Goal: Task Accomplishment & Management: Complete application form

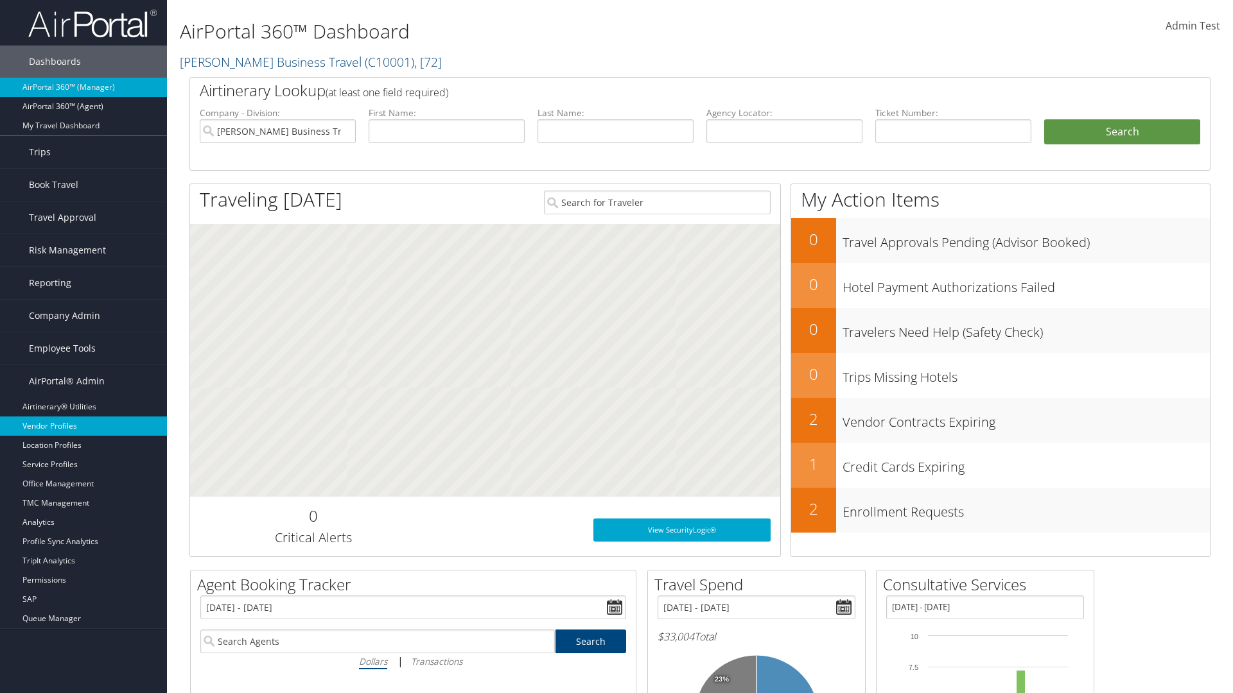
click at [83, 426] on link "Vendor Profiles" at bounding box center [83, 426] width 167 height 19
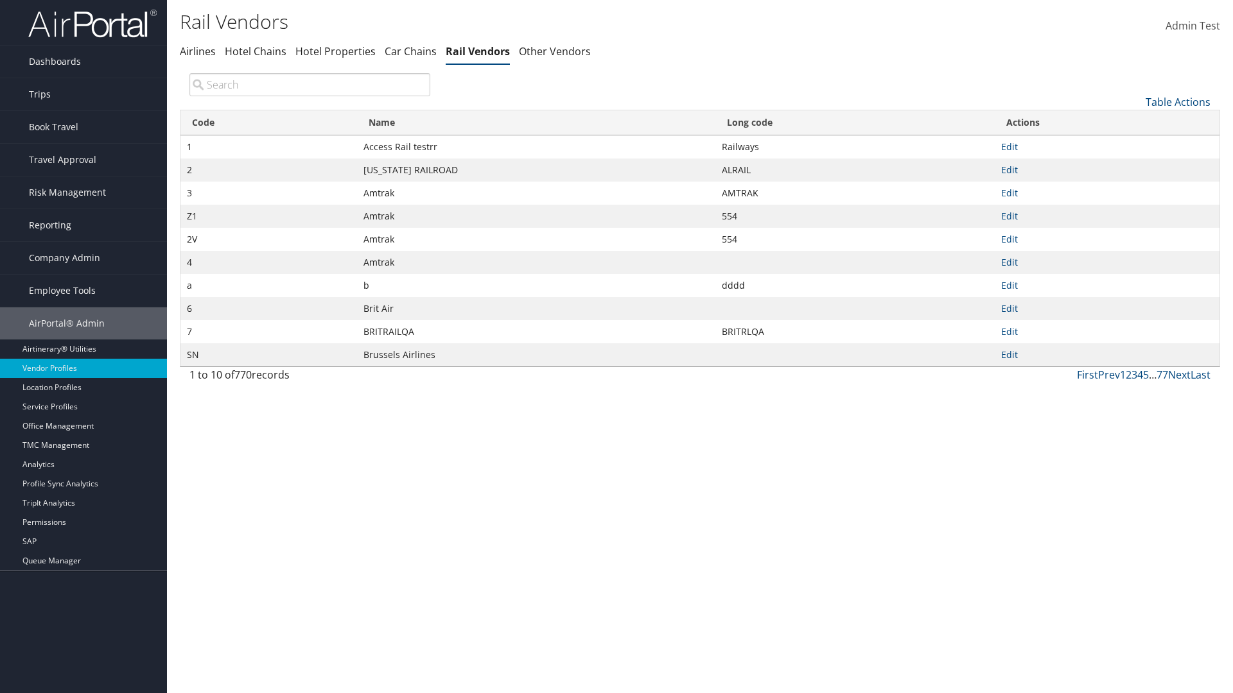
click at [1177, 101] on link "Table Actions" at bounding box center [1177, 102] width 65 height 14
click at [1134, 121] on link "New Record" at bounding box center [1134, 122] width 169 height 22
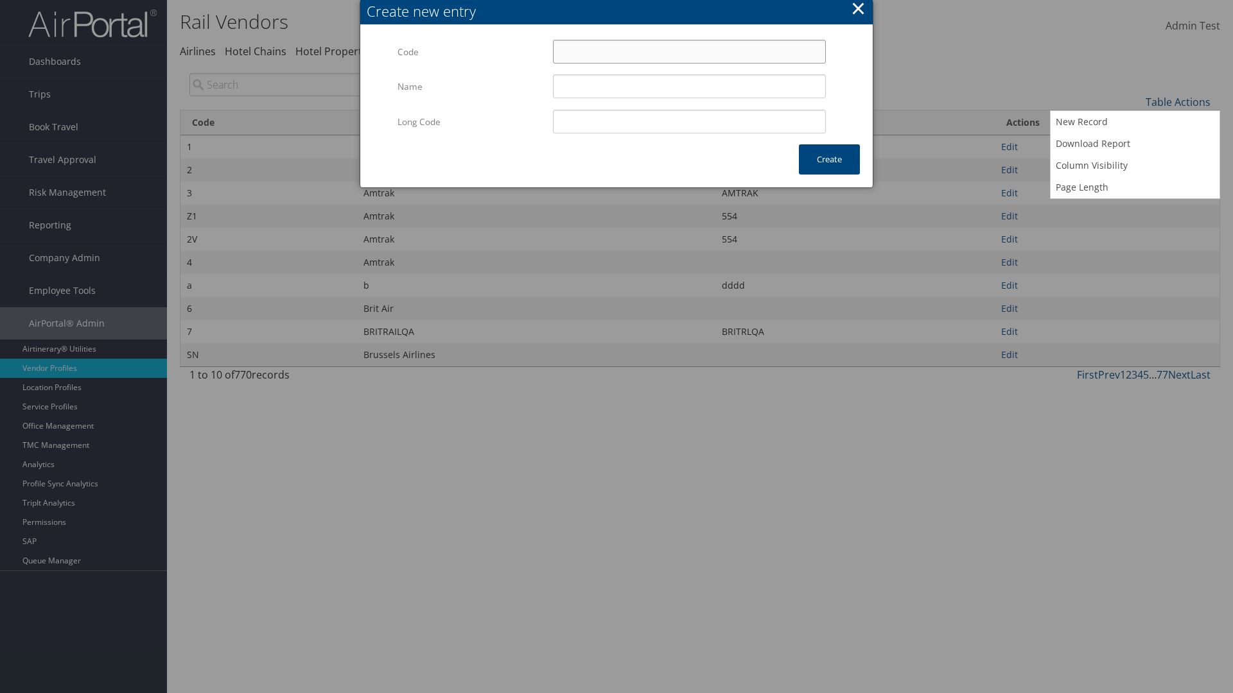
click at [689, 51] on input "Code" at bounding box center [689, 52] width 273 height 24
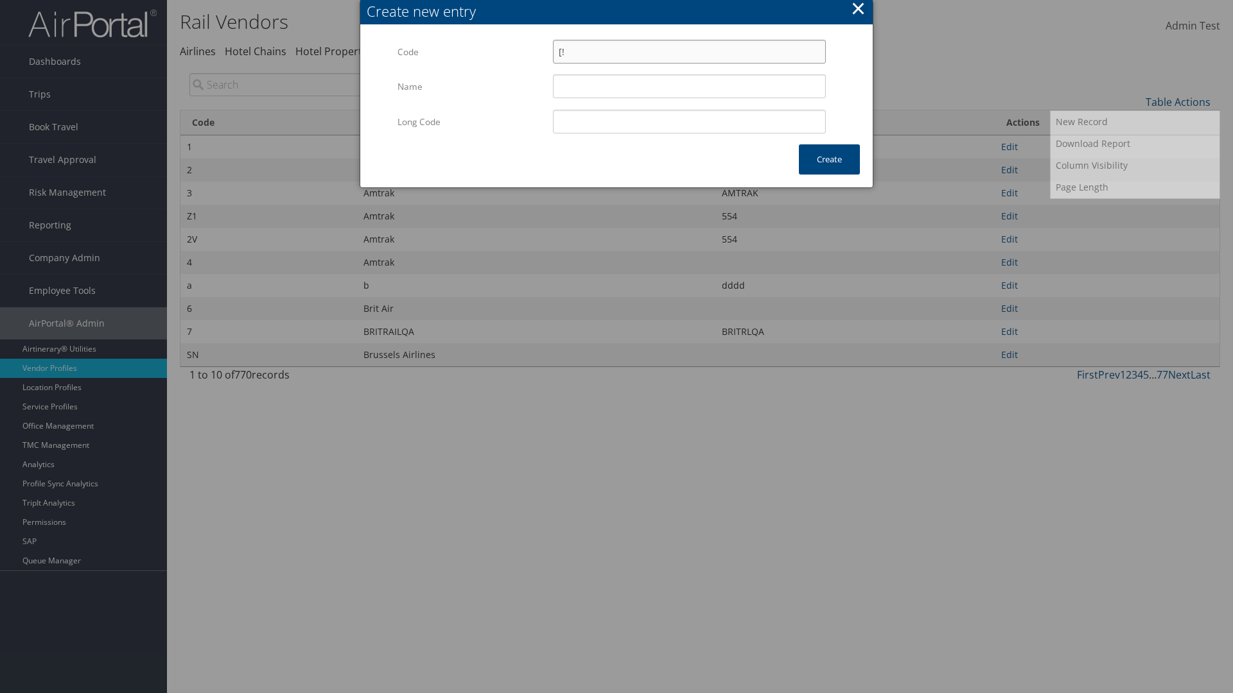
type input "[!"
type input "Uniways"
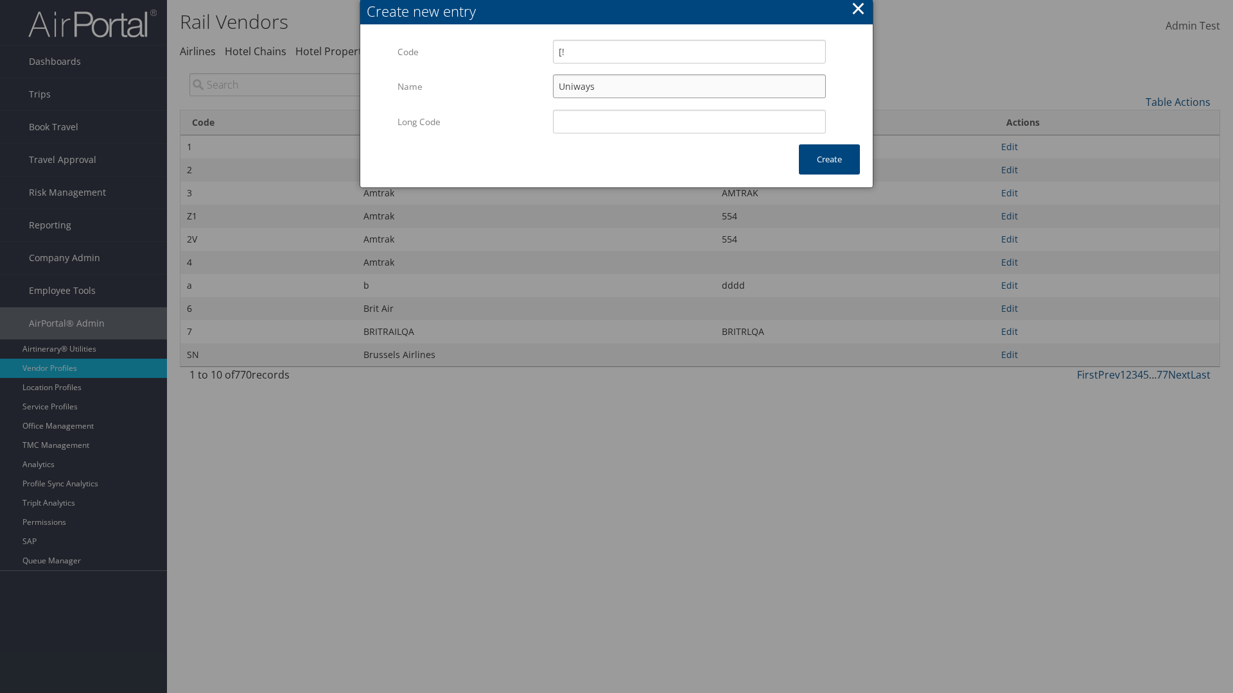
click at [689, 86] on input "Uniways" at bounding box center [689, 86] width 273 height 24
type input "[!"
type input "Uniways"
click at [829, 159] on button "Create" at bounding box center [829, 159] width 61 height 30
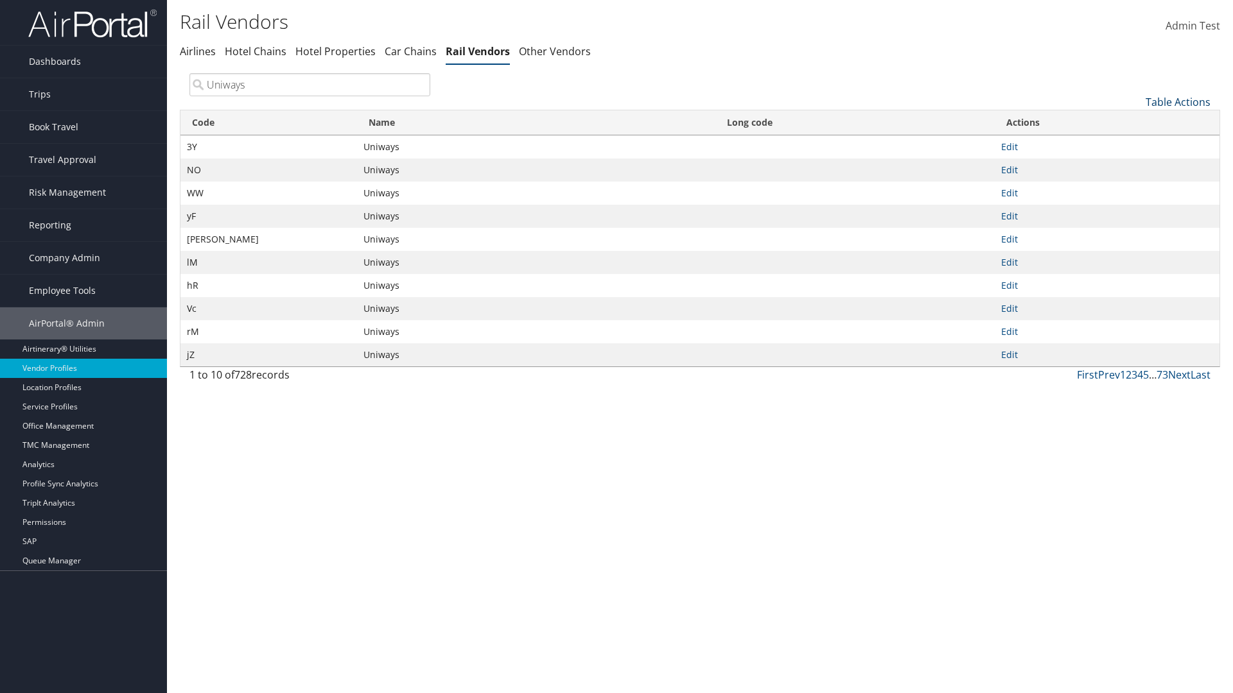
type input "Uniways"
click at [1177, 101] on link "Table Actions" at bounding box center [1177, 102] width 65 height 14
click at [1134, 165] on link "Column Visibility" at bounding box center [1134, 166] width 169 height 22
click at [1134, 123] on link "Code" at bounding box center [1134, 123] width 169 height 22
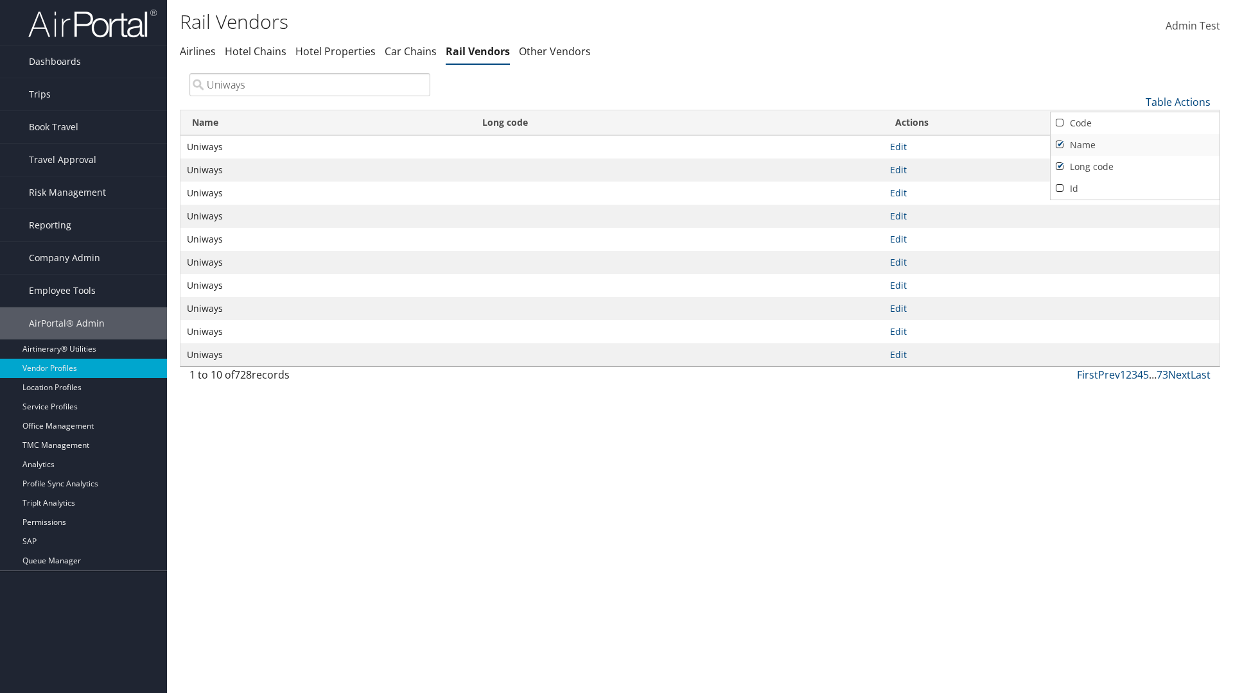
click at [1134, 144] on link "Name" at bounding box center [1134, 145] width 169 height 22
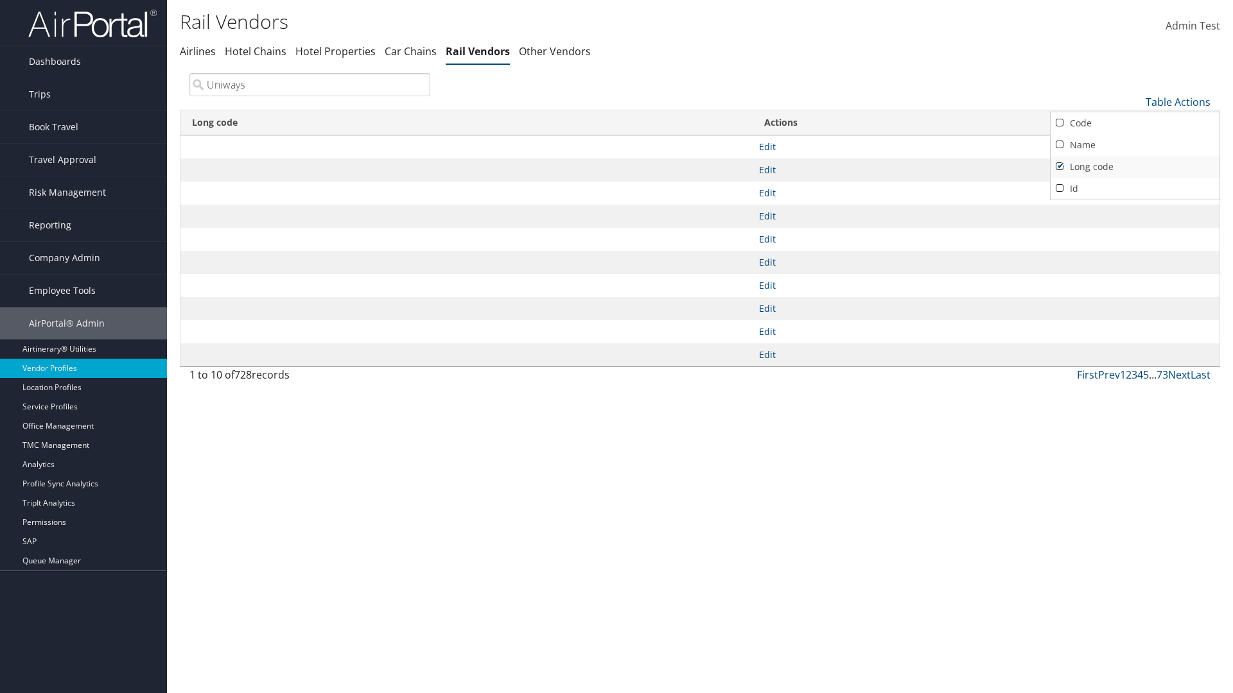
click at [1134, 166] on link "Long code" at bounding box center [1134, 167] width 169 height 22
click at [616, 347] on div at bounding box center [616, 346] width 1233 height 693
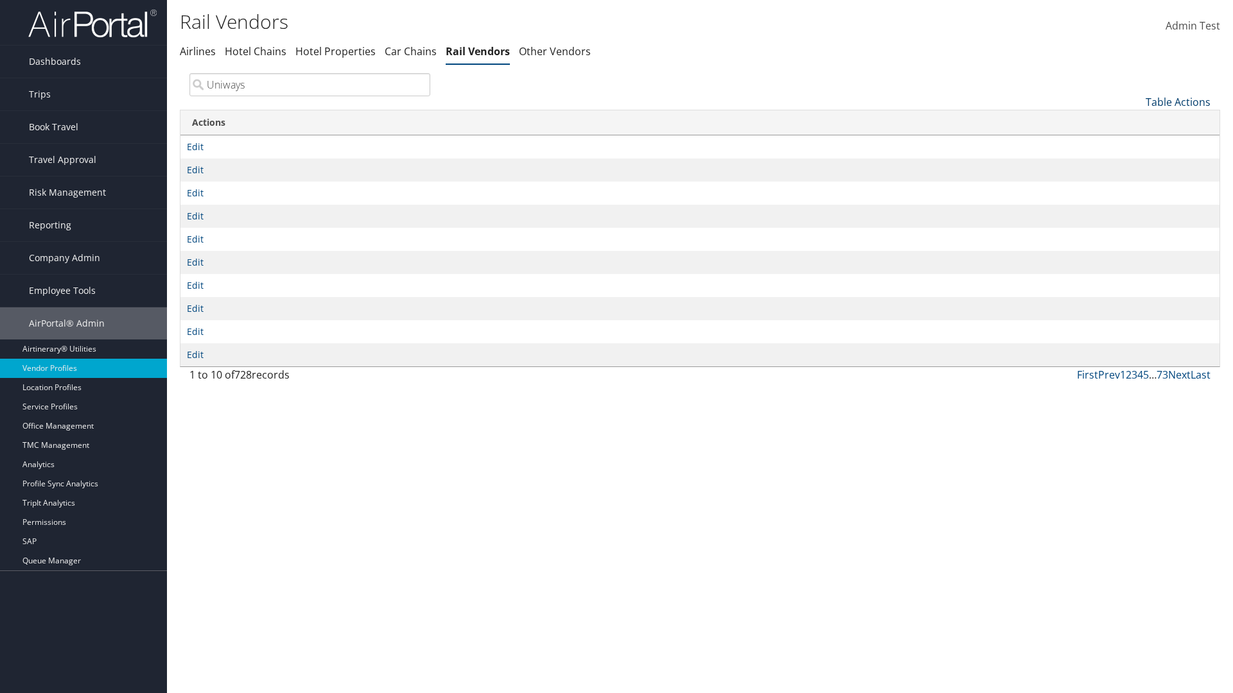
click at [1177, 101] on link "Table Actions" at bounding box center [1177, 102] width 65 height 14
click at [1134, 165] on link "Column Visibility" at bounding box center [1134, 166] width 169 height 22
click at [1134, 123] on link "Code" at bounding box center [1134, 123] width 169 height 22
click at [1134, 144] on link "Name" at bounding box center [1134, 145] width 169 height 22
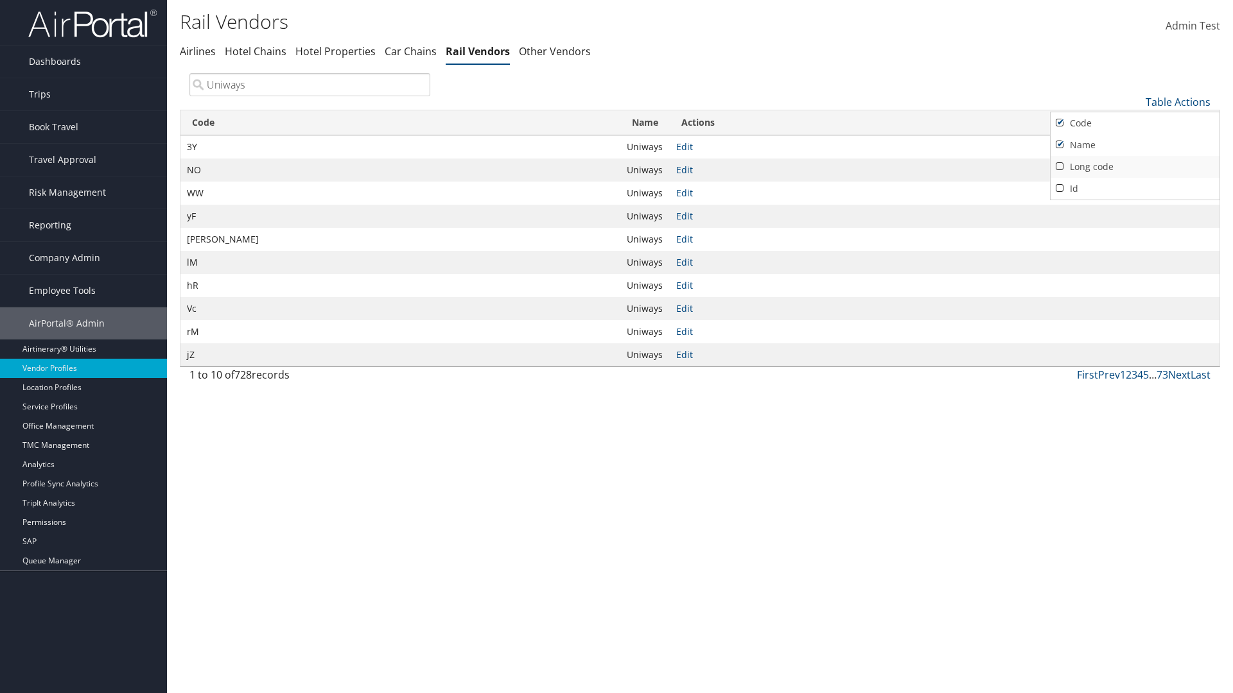
click at [1134, 166] on link "Long code" at bounding box center [1134, 167] width 169 height 22
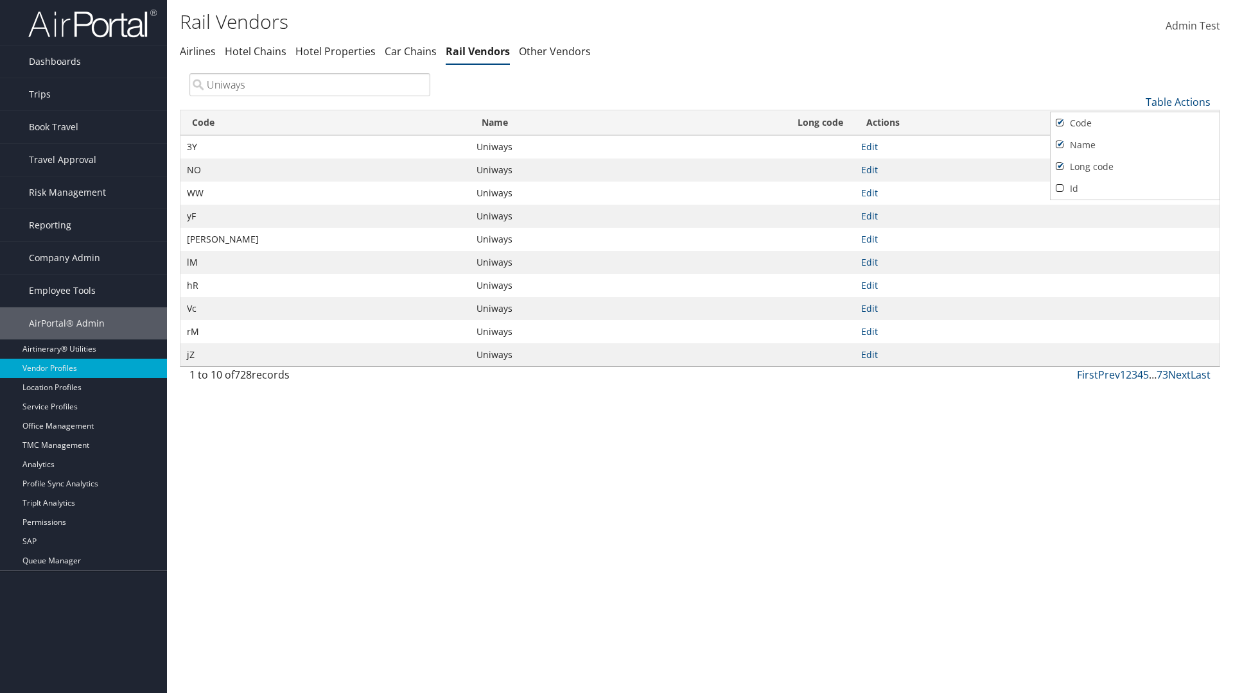
click at [616, 347] on div at bounding box center [616, 346] width 1233 height 693
